Goal: Find contact information: Find contact information

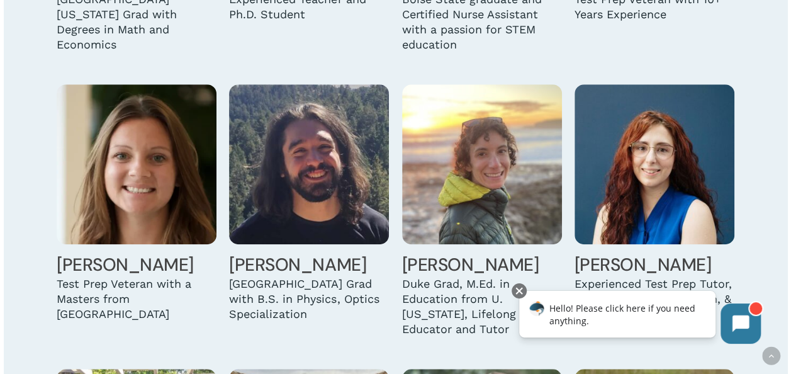
scroll to position [2735, 0]
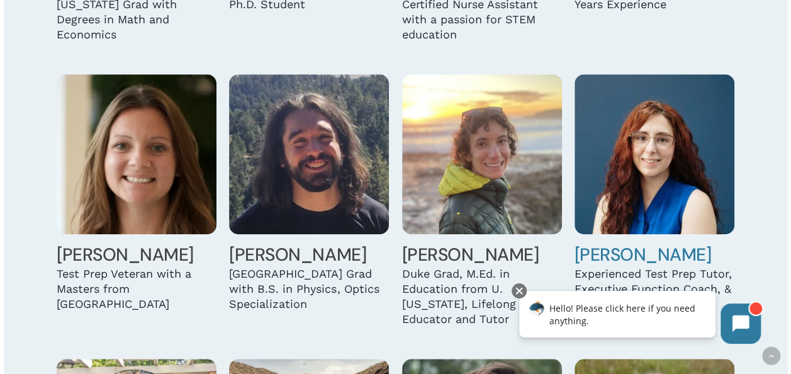
click at [640, 243] on link "[PERSON_NAME]" at bounding box center [642, 254] width 137 height 23
